Goal: Task Accomplishment & Management: Manage account settings

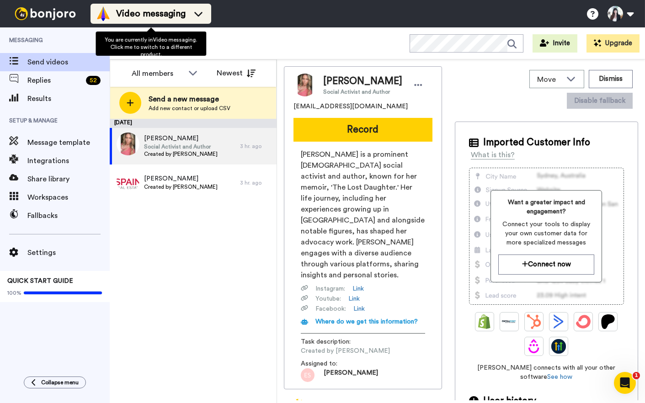
click at [159, 13] on span "Video messaging" at bounding box center [150, 13] width 69 height 13
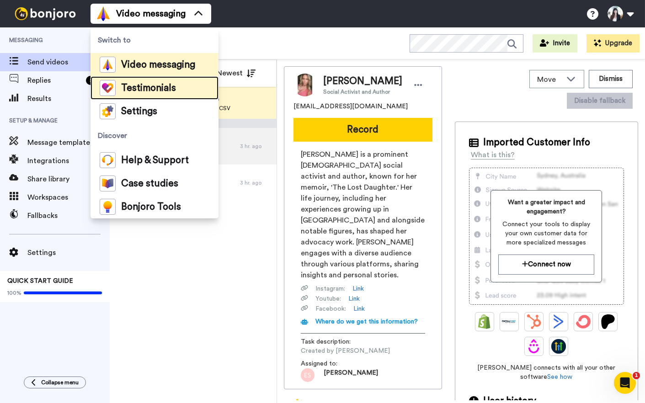
click at [152, 90] on span "Testimonials" at bounding box center [148, 88] width 55 height 9
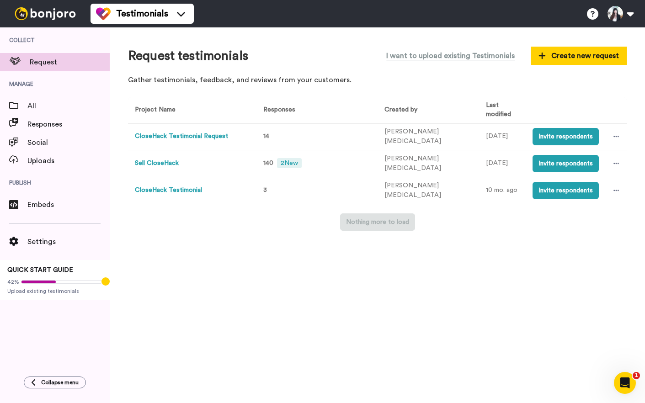
click at [209, 135] on button "CloseHack Testimonial Request" at bounding box center [181, 137] width 93 height 10
